Goal: Information Seeking & Learning: Learn about a topic

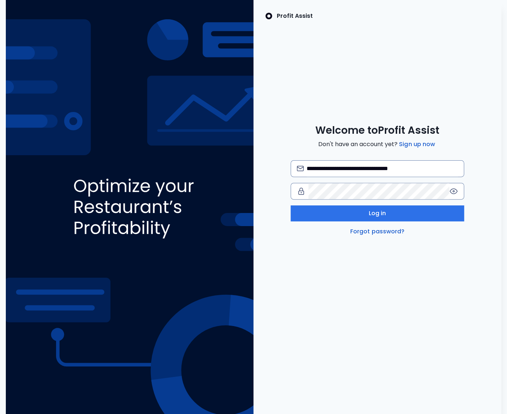
type input "**********"
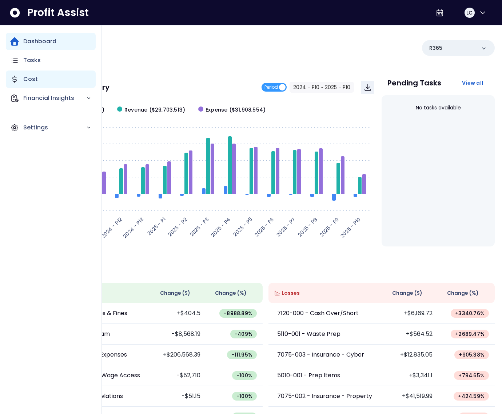
click at [51, 82] on div "Cost" at bounding box center [51, 79] width 90 height 17
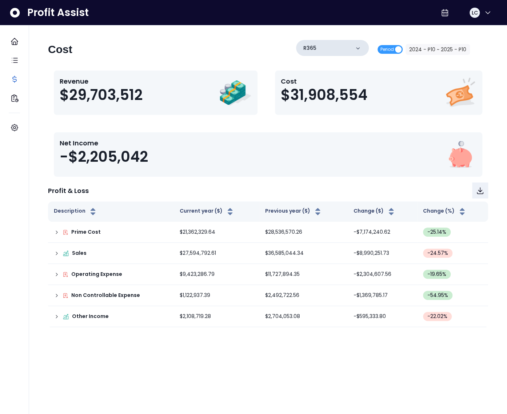
click at [333, 48] on div "R365" at bounding box center [332, 48] width 73 height 16
click at [333, 45] on div "R365" at bounding box center [332, 48] width 73 height 16
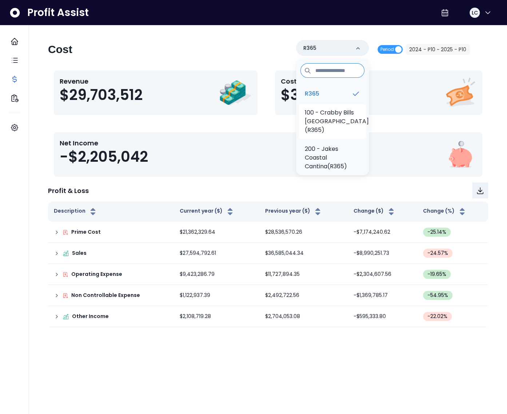
click at [324, 108] on p "100 - Crabby Bills [GEOGRAPHIC_DATA](R365)" at bounding box center [337, 121] width 64 height 26
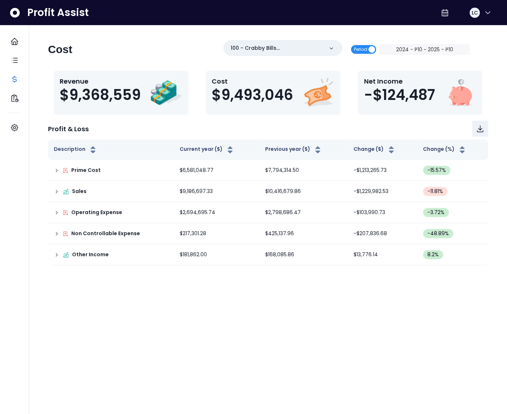
click at [365, 50] on span "Period" at bounding box center [360, 49] width 13 height 9
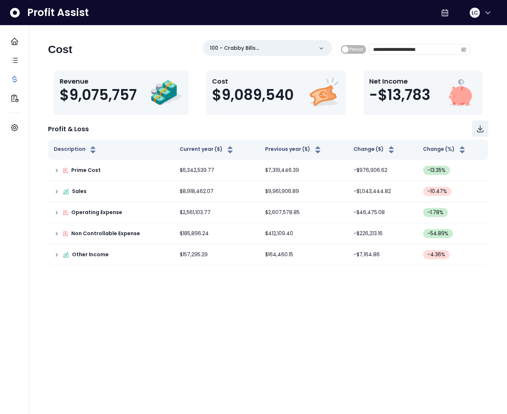
click at [465, 50] on icon "calendar" at bounding box center [463, 49] width 5 height 5
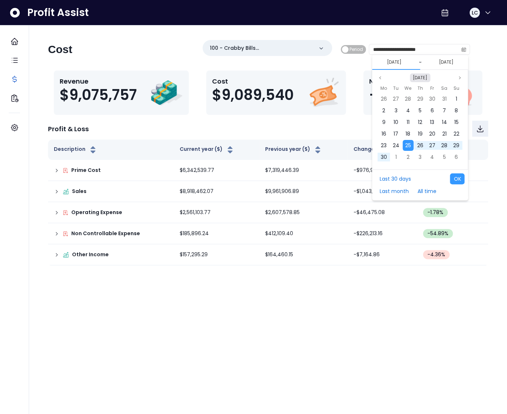
drag, startPoint x: 427, startPoint y: 75, endPoint x: 424, endPoint y: 80, distance: 5.0
click at [427, 75] on button "[DATE]" at bounding box center [420, 77] width 20 height 9
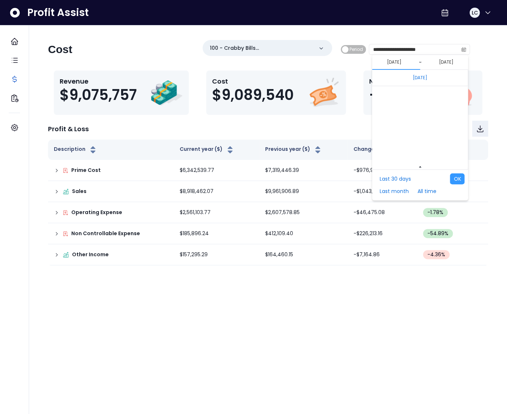
scroll to position [4867, 0]
click at [396, 117] on span "Sep" at bounding box center [398, 117] width 13 height 11
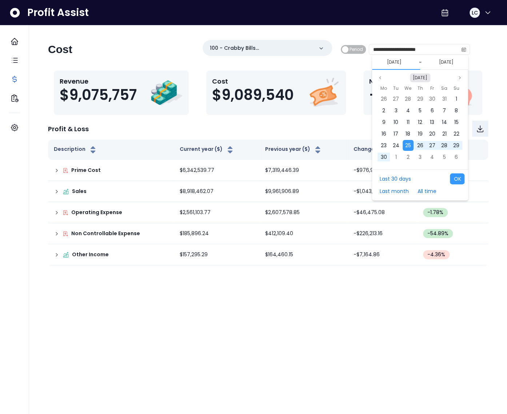
click at [427, 79] on button "[DATE]" at bounding box center [420, 77] width 20 height 9
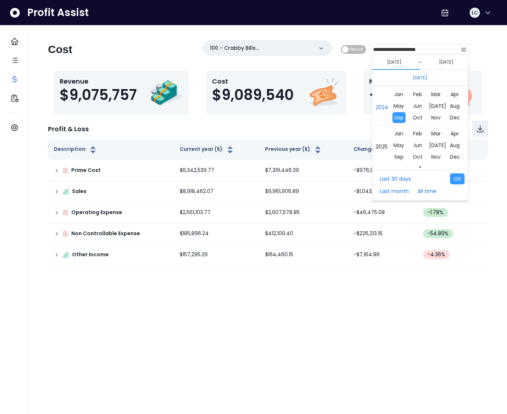
scroll to position [4868, 0]
click at [400, 152] on span "Sep" at bounding box center [398, 155] width 13 height 11
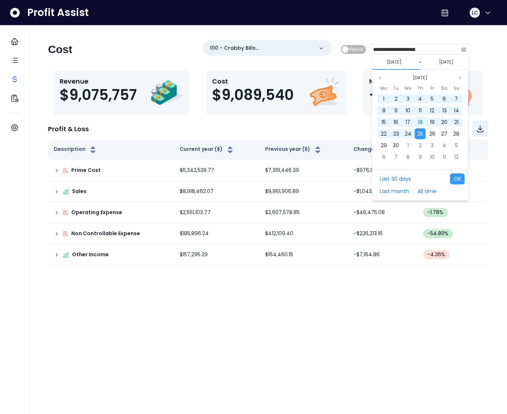
click at [417, 120] on span "18" at bounding box center [419, 121] width 5 height 7
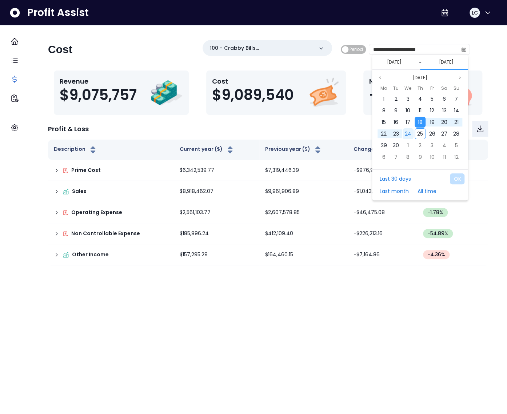
click at [408, 132] on span "24" at bounding box center [407, 133] width 7 height 7
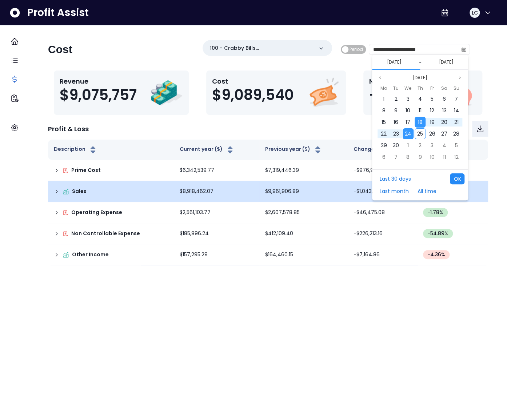
click at [457, 181] on button "OK" at bounding box center [457, 178] width 15 height 11
type input "**********"
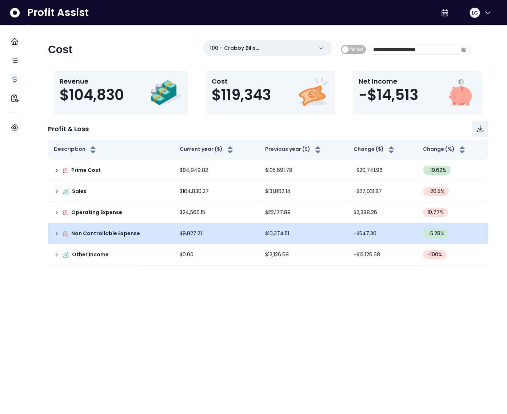
click at [60, 234] on div "Non Controllable Expense" at bounding box center [111, 234] width 114 height 8
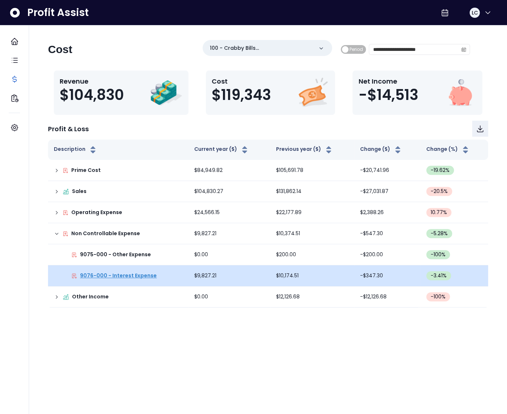
click at [120, 276] on p "9076-000 - Interest Expense" at bounding box center [118, 276] width 77 height 8
